Goal: Task Accomplishment & Management: Manage account settings

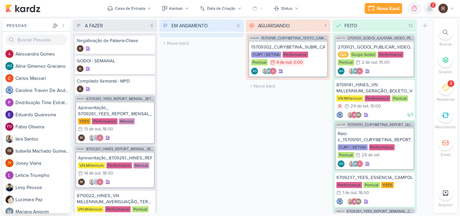
click at [430, 13] on div at bounding box center [429, 8] width 12 height 12
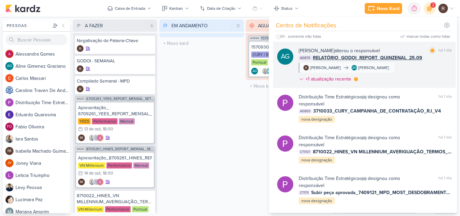
click at [426, 68] on div "[PERSON_NAME] alterou o responsável marcar como lida há 1 dia AG875 RELATÓRIO_G…" at bounding box center [375, 66] width 153 height 38
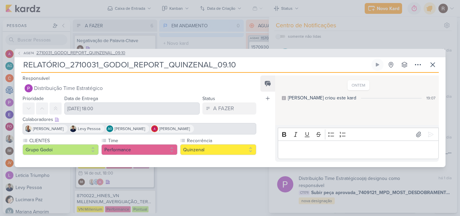
click at [105, 53] on span "2710031_GODOI_REPORT_QUINZENAL_09.10" at bounding box center [80, 53] width 89 height 7
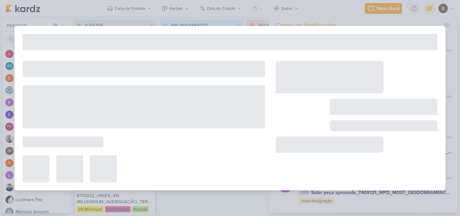
type input "2710031_GODOI_REPORT_QUINZENAL_09.10"
type input "[DATE] 18:00"
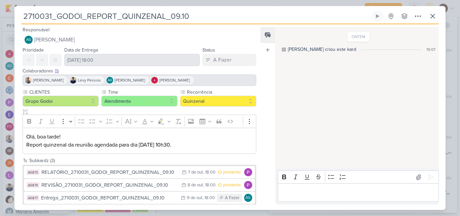
click at [280, 85] on div "ONTEM [PERSON_NAME] criou este kard 19:07" at bounding box center [356, 98] width 163 height 140
click at [434, 21] on button at bounding box center [432, 16] width 12 height 12
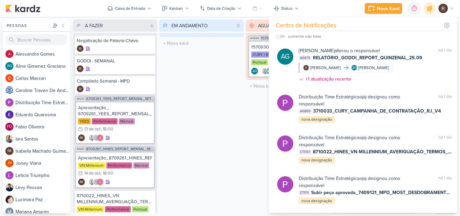
click at [216, 123] on div "EM ANDAMENTO 0 Mover Para Esquerda Mover Para Direita [GEOGRAPHIC_DATA] O títul…" at bounding box center [201, 117] width 84 height 194
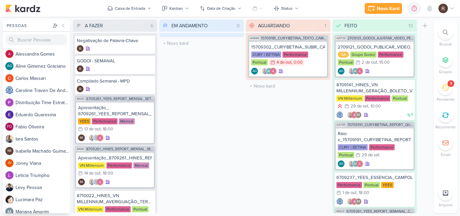
click at [449, 89] on div "3" at bounding box center [445, 87] width 15 height 15
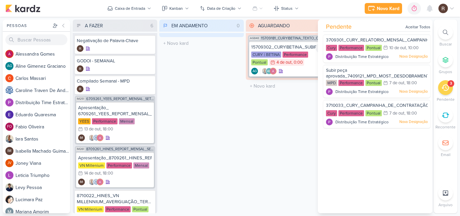
click at [284, 50] on div "15709302_CURY|BETINA_SUBIR_CAMPANHA_CHACARA_SANTO_ANTONIO" at bounding box center [288, 47] width 74 height 6
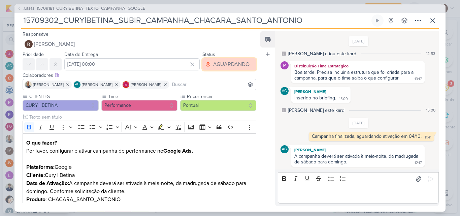
click at [218, 67] on div "AGUARDANDO" at bounding box center [231, 64] width 36 height 8
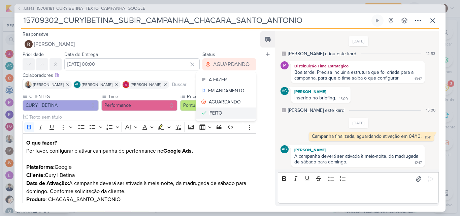
click at [218, 111] on div "FEITO" at bounding box center [215, 112] width 13 height 7
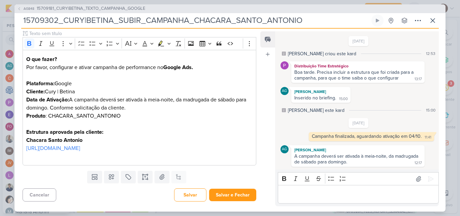
scroll to position [92, 0]
click at [236, 194] on button "Salvar e Fechar" at bounding box center [232, 194] width 47 height 12
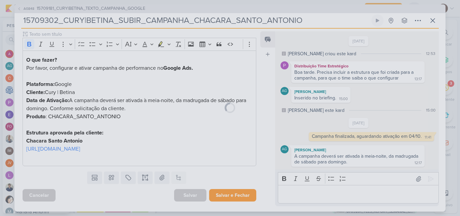
scroll to position [91, 0]
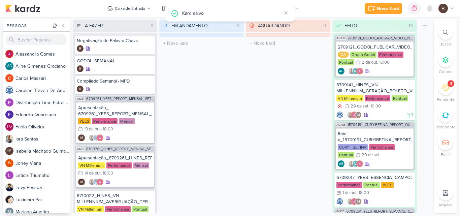
click at [445, 93] on div "3" at bounding box center [445, 87] width 15 height 15
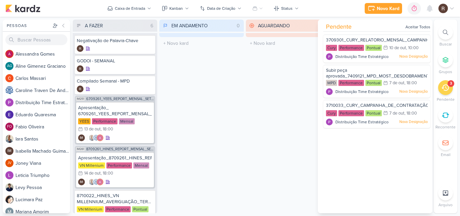
click at [286, 121] on div "AGUARDANDO 0 Mover Para Esquerda Mover Para Direita [GEOGRAPHIC_DATA] O título …" at bounding box center [288, 117] width 84 height 194
